Goal: Understand process/instructions

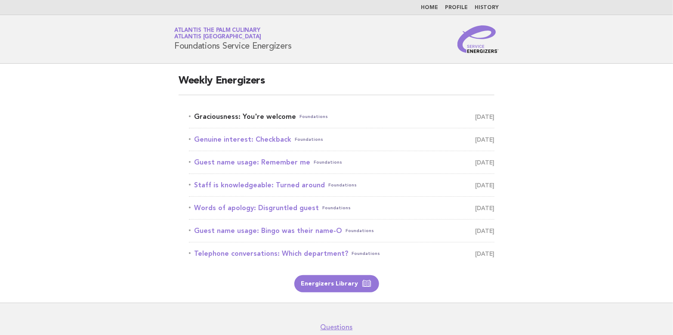
click at [241, 117] on link "Graciousness: You're welcome Foundations October 7" at bounding box center [342, 117] width 306 height 12
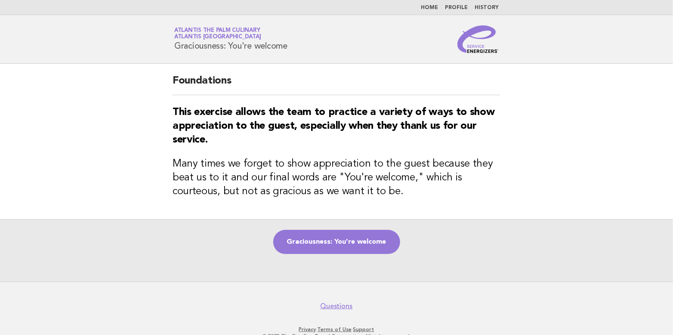
drag, startPoint x: 177, startPoint y: 43, endPoint x: 295, endPoint y: 44, distance: 118.8
click at [295, 44] on div "Service Energizers Atlantis The Palm Culinary Atlantis [GEOGRAPHIC_DATA] Gracio…" at bounding box center [336, 39] width 349 height 28
copy h1 "Graciousness: You're welcome"
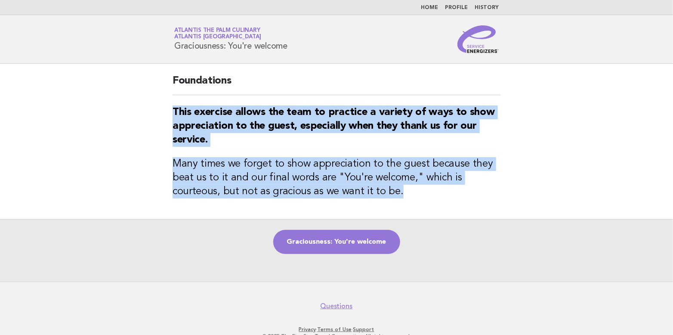
drag, startPoint x: 173, startPoint y: 109, endPoint x: 454, endPoint y: 201, distance: 295.7
click at [454, 201] on div "Foundations This exercise allows the team to practice a variety of ways to show…" at bounding box center [336, 141] width 349 height 155
copy div "This exercise allows the team to practice a variety of ways to show appreciatio…"
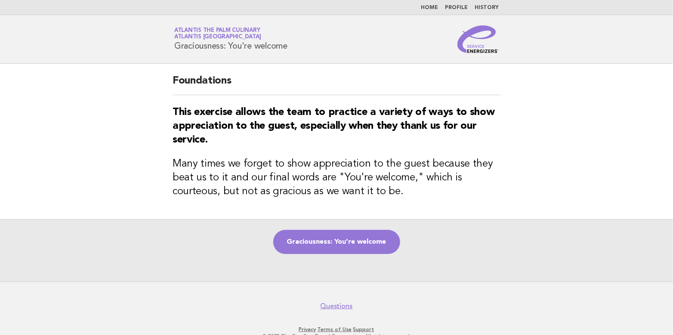
drag, startPoint x: 536, startPoint y: 243, endPoint x: 218, endPoint y: 242, distance: 318.2
click at [534, 243] on div "Graciousness: You're welcome" at bounding box center [336, 250] width 673 height 62
click at [322, 239] on link "Graciousness: You're welcome" at bounding box center [336, 242] width 127 height 24
click at [341, 244] on link "Graciousness: You're welcome" at bounding box center [336, 242] width 127 height 24
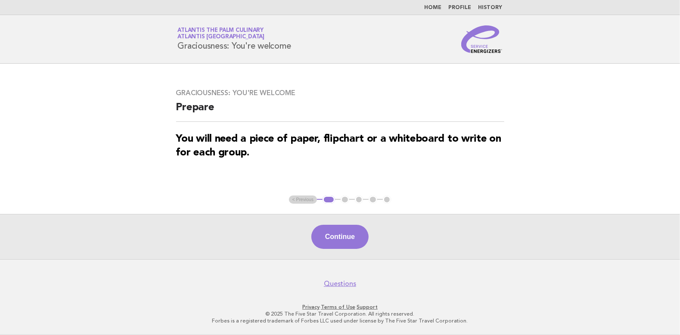
click at [341, 244] on button "Continue" at bounding box center [339, 237] width 57 height 24
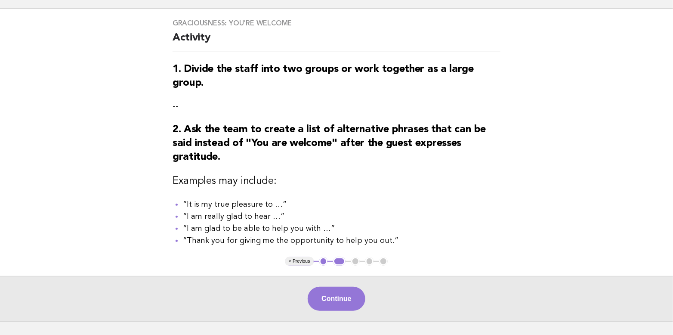
scroll to position [119, 0]
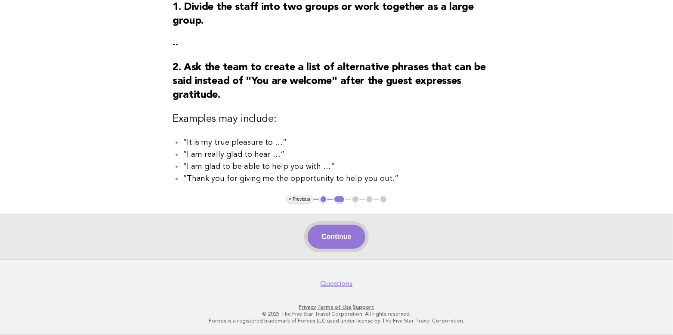
click at [340, 237] on button "Continue" at bounding box center [336, 237] width 57 height 24
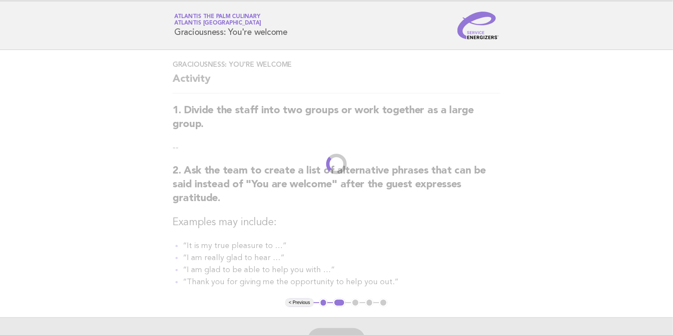
scroll to position [0, 0]
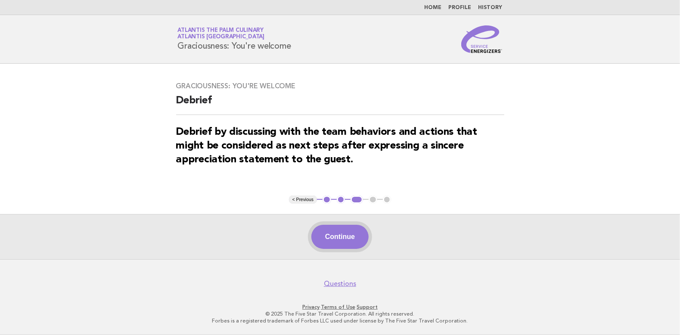
click at [347, 238] on button "Continue" at bounding box center [339, 237] width 57 height 24
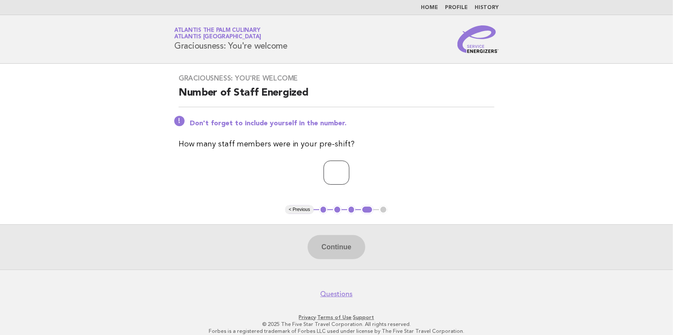
click at [350, 169] on input "*" at bounding box center [337, 173] width 26 height 24
type input "*"
click at [350, 169] on input "*" at bounding box center [337, 173] width 26 height 24
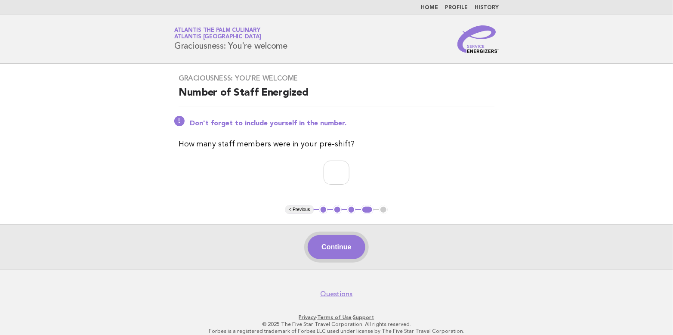
click at [332, 248] on button "Continue" at bounding box center [336, 247] width 57 height 24
